Goal: Obtain resource: Download file/media

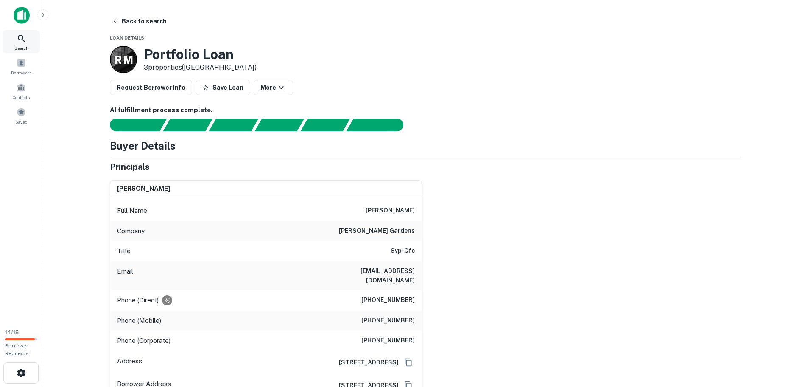
click at [21, 44] on div "Search" at bounding box center [21, 41] width 37 height 23
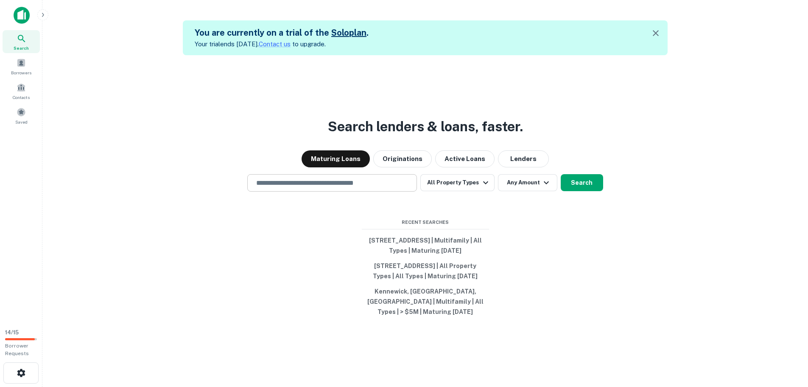
click at [276, 180] on input "text" at bounding box center [332, 183] width 162 height 10
paste input "**********"
type input "**********"
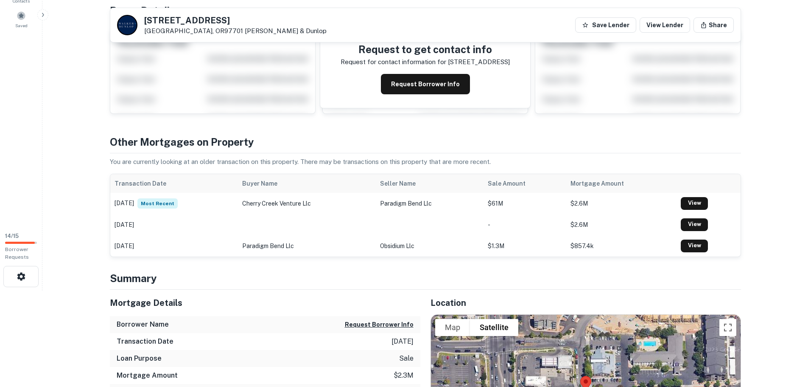
scroll to position [85, 0]
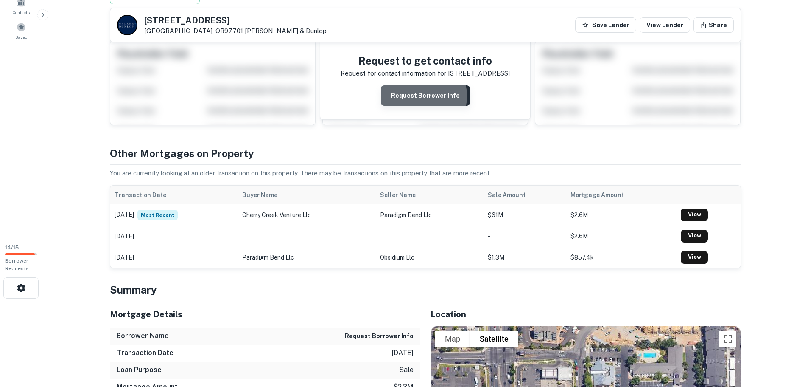
click at [419, 96] on button "Request Borrower Info" at bounding box center [425, 95] width 89 height 20
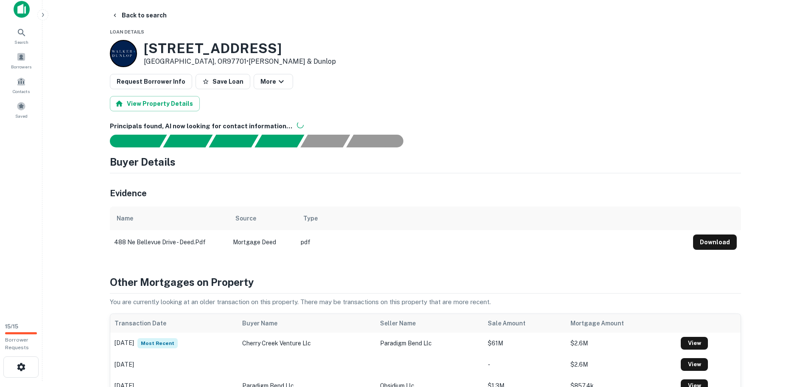
scroll to position [0, 0]
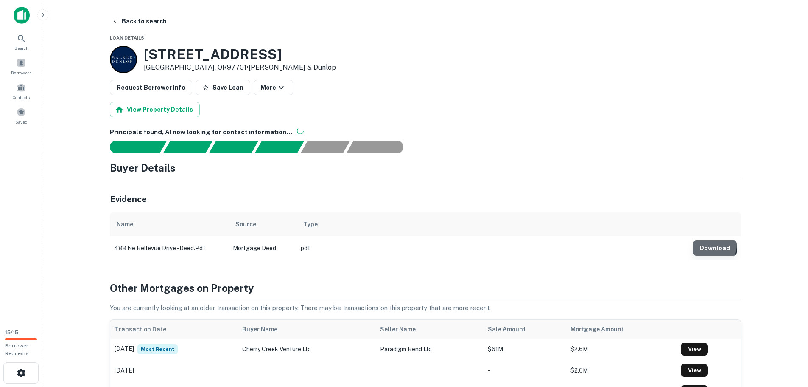
click at [703, 244] on button "Download" at bounding box center [715, 247] width 44 height 15
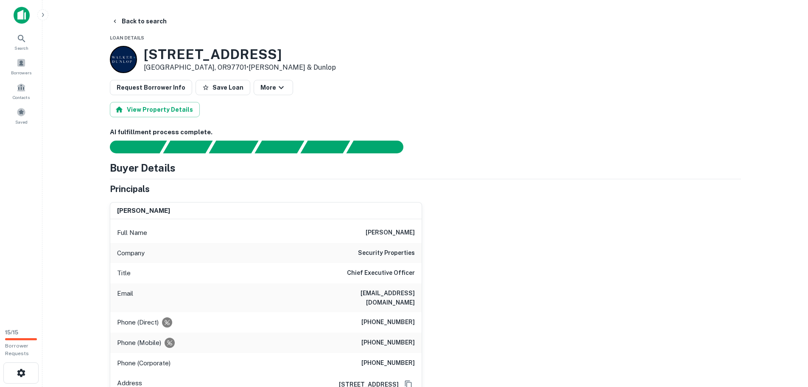
drag, startPoint x: 188, startPoint y: 209, endPoint x: 108, endPoint y: 211, distance: 79.4
click at [108, 211] on div "[PERSON_NAME] Full Name [PERSON_NAME] Company security properties Title Chief E…" at bounding box center [262, 307] width 319 height 224
copy h6 "[PERSON_NAME]"
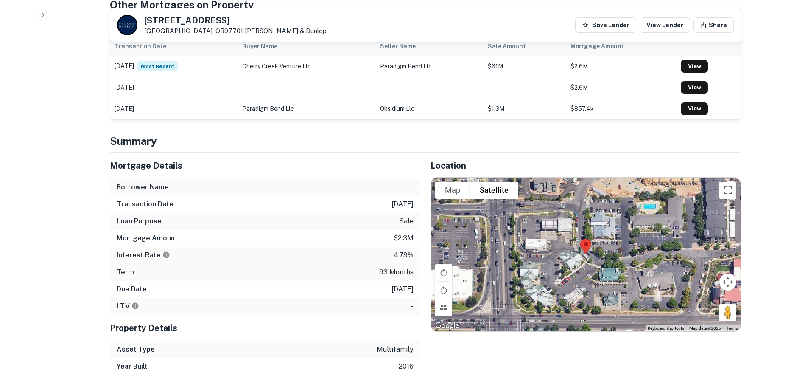
scroll to position [339, 0]
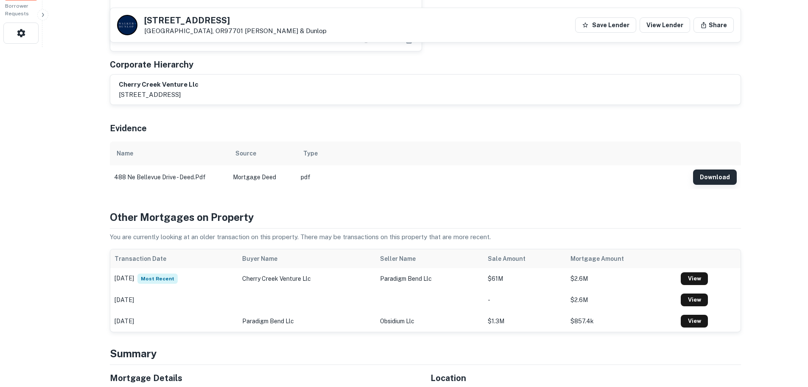
click at [705, 169] on button "Download" at bounding box center [715, 176] width 44 height 15
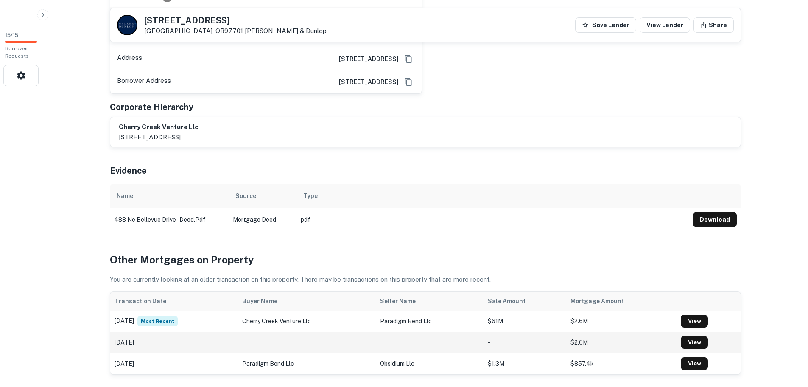
scroll to position [0, 0]
